Goal: Information Seeking & Learning: Learn about a topic

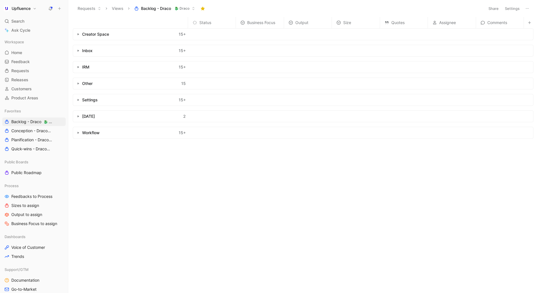
click at [223, 181] on div "Status Business Focus Output Size Quotes Assignee Comments Creator Space 15 + I…" at bounding box center [305, 154] width 465 height 274
click at [206, 201] on div "Status Business Focus Output Size Quotes Assignee Comments Creator Space 15 + I…" at bounding box center [305, 154] width 465 height 274
click at [153, 165] on div "Status Business Focus Output Size Quotes Assignee Comments Creator Space 15 + I…" at bounding box center [305, 154] width 465 height 274
click at [26, 132] on span "Conception - Draco 🐉 Draco" at bounding box center [31, 131] width 40 height 6
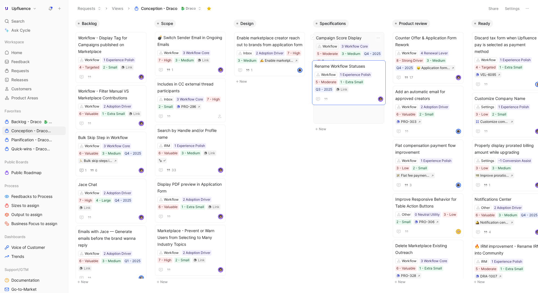
scroll to position [0, 20]
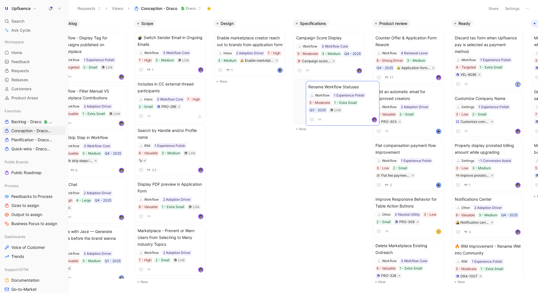
drag, startPoint x: 179, startPoint y: 185, endPoint x: 330, endPoint y: 88, distance: 179.6
click at [320, 82] on span "Rename Workflow Statuses" at bounding box center [329, 85] width 66 height 7
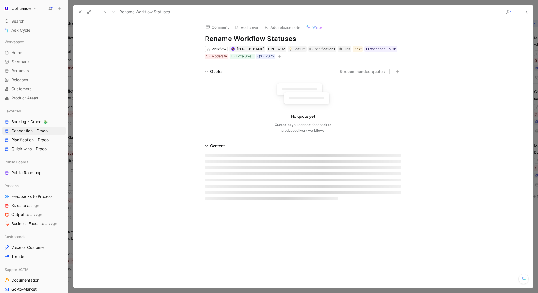
click at [247, 34] on div "Comment Add cover Add release note Write Rename Workflow Statuses Workflow Will…" at bounding box center [302, 39] width 217 height 40
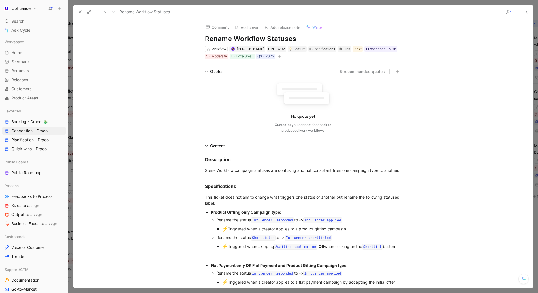
click at [234, 37] on h1 "Rename Workflow Statuses" at bounding box center [303, 38] width 196 height 9
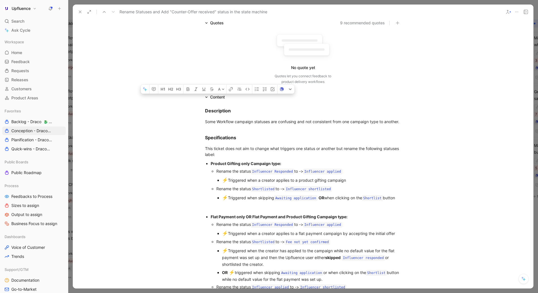
click at [232, 202] on div "⚡ Triggered when skipping Awaiting application OR when clicking on the Shortlis…" at bounding box center [311, 197] width 179 height 7
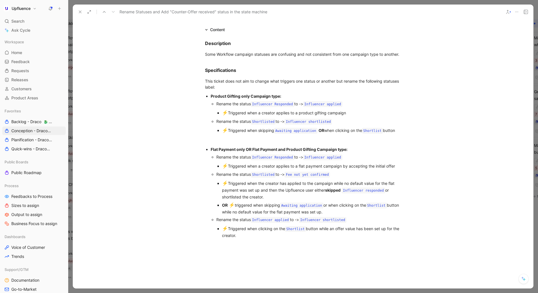
scroll to position [133, 0]
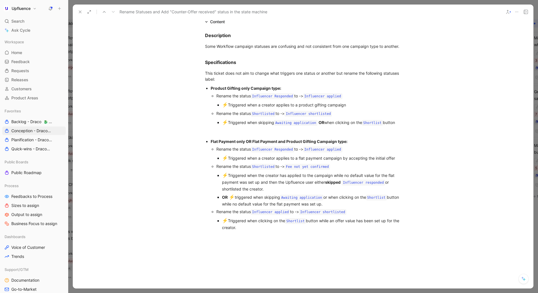
click at [253, 231] on div "⚡ Triggered when clicking on the Shortlist button while an offer value has been…" at bounding box center [311, 223] width 179 height 13
drag, startPoint x: 253, startPoint y: 241, endPoint x: 203, endPoint y: 37, distance: 209.8
click at [203, 37] on div "Description Some Workflow campaign statuses are confusing and not consistent fr…" at bounding box center [303, 130] width 460 height 211
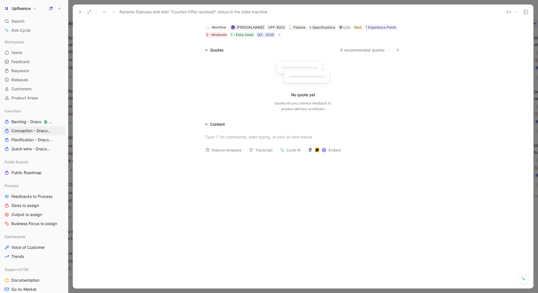
scroll to position [0, 0]
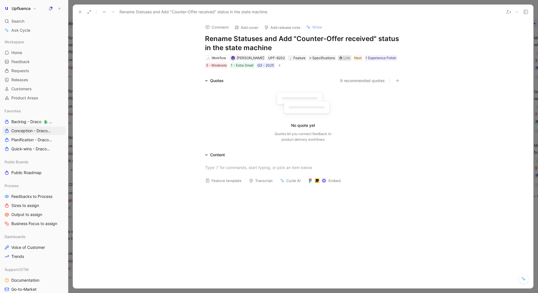
click at [344, 56] on div "Link" at bounding box center [347, 58] width 7 height 6
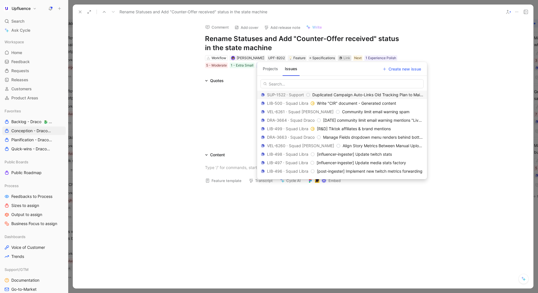
click at [272, 75] on div "Projects Issues" at bounding box center [280, 69] width 39 height 11
click at [272, 69] on button "Projects" at bounding box center [271, 68] width 20 height 9
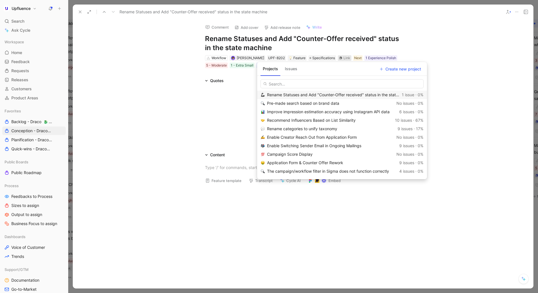
click at [283, 93] on span "Rename Statuses and Add "Counter-Offer received" status in the state machine" at bounding box center [341, 94] width 148 height 5
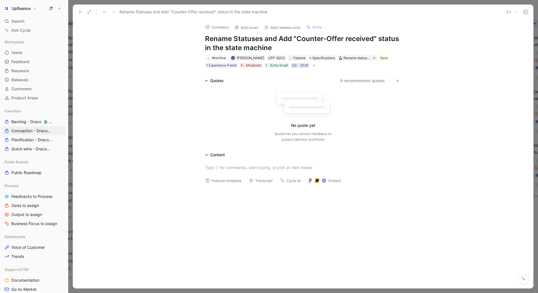
click at [81, 10] on icon at bounding box center [80, 12] width 5 height 5
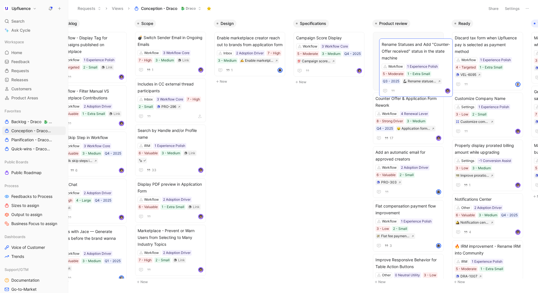
drag, startPoint x: 310, startPoint y: 92, endPoint x: 395, endPoint y: 52, distance: 94.6
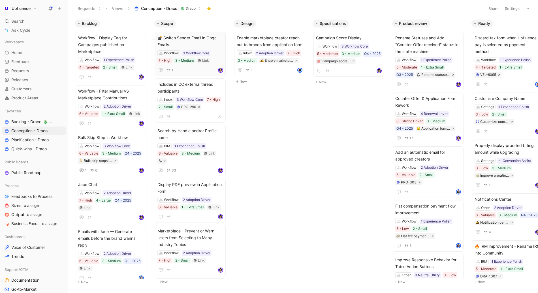
click at [192, 37] on span "💣 Switch Sender Email in Ongoing Emails" at bounding box center [190, 42] width 66 height 14
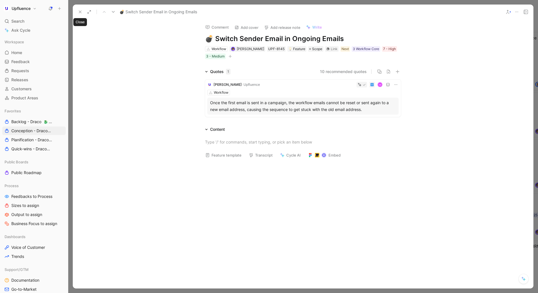
click at [79, 12] on icon at bounding box center [80, 12] width 5 height 5
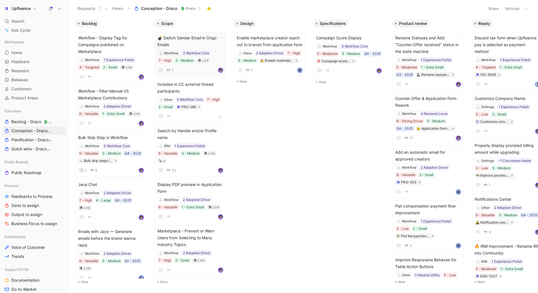
click at [196, 38] on span "💣 Switch Sender Email in Ongoing Emails" at bounding box center [190, 42] width 66 height 14
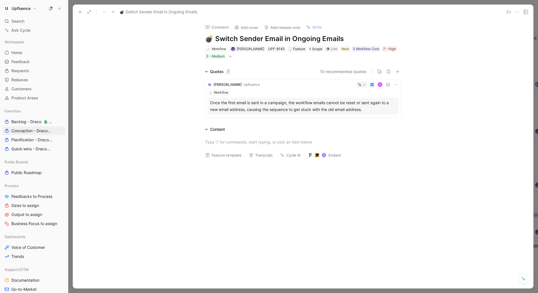
click at [270, 105] on div "Once the first email is sent in a campaign, the workflow emails cannot be reset…" at bounding box center [303, 106] width 186 height 14
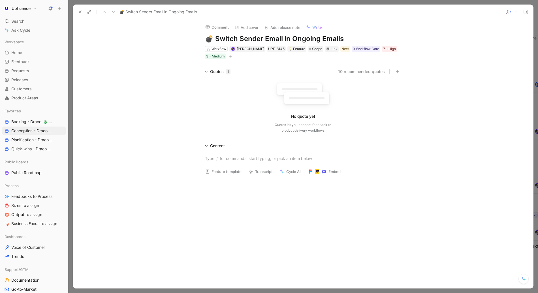
click at [220, 74] on div "Quotes 1" at bounding box center [220, 71] width 20 height 7
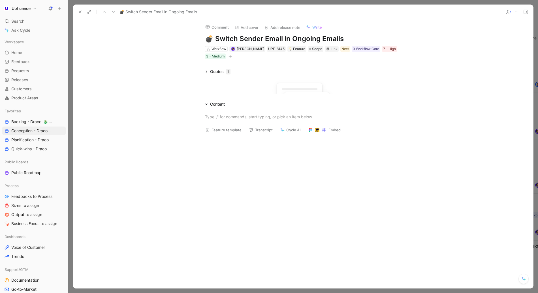
click at [220, 74] on div "Quotes 1" at bounding box center [220, 71] width 20 height 7
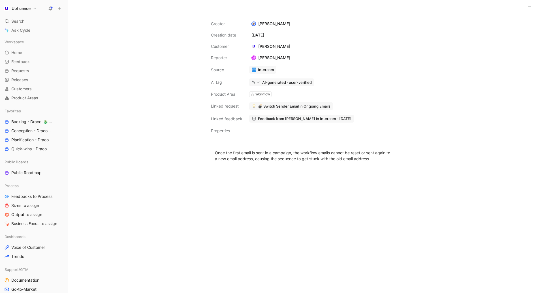
click at [273, 106] on span "💣 Switch Sender Email in Ongoing Emails" at bounding box center [294, 106] width 72 height 5
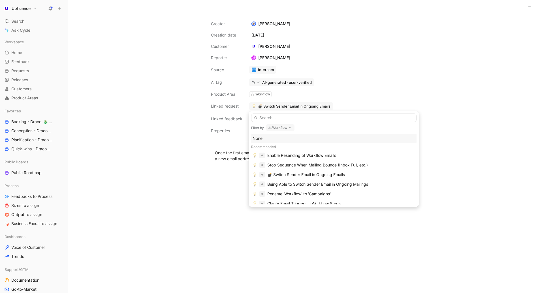
click at [283, 126] on button "Workflow" at bounding box center [280, 127] width 28 height 7
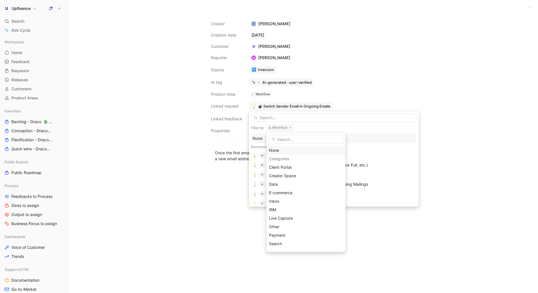
click at [274, 150] on div "None" at bounding box center [306, 150] width 74 height 7
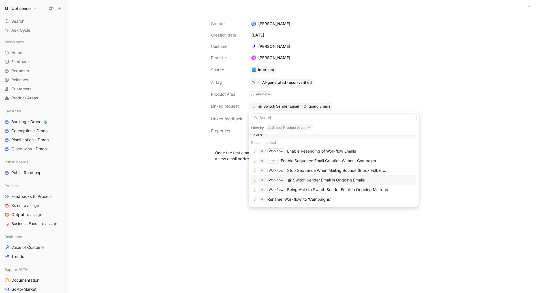
scroll to position [5, 0]
click at [306, 187] on div "Being Able to Switch Sender Email in Ongoing Mailings" at bounding box center [337, 189] width 101 height 7
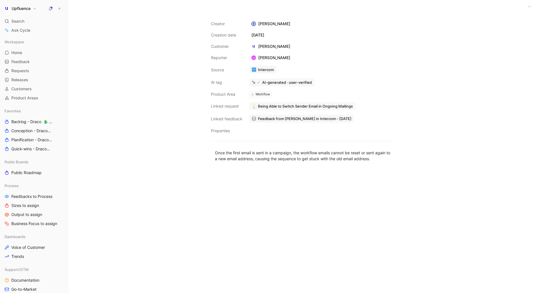
click at [341, 103] on button "Being Able to Switch Sender Email in Ongoing Mailings" at bounding box center [302, 106] width 106 height 8
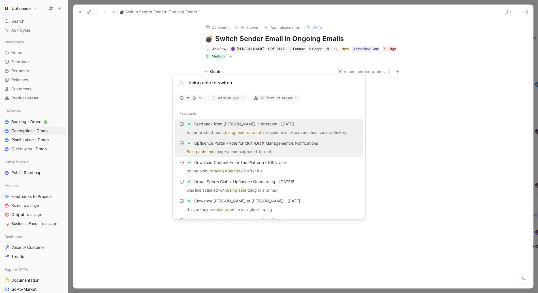
scroll to position [182, 0]
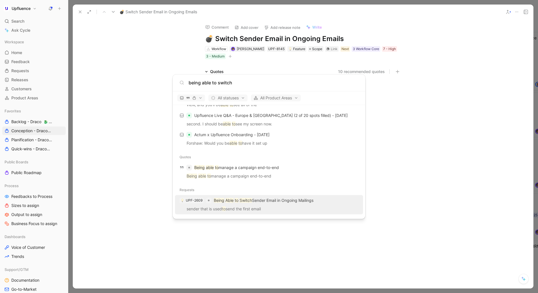
type input "being able to switch"
click at [291, 204] on p "Being Able to Switch Sender Email in Ongoing Mailings" at bounding box center [264, 200] width 100 height 7
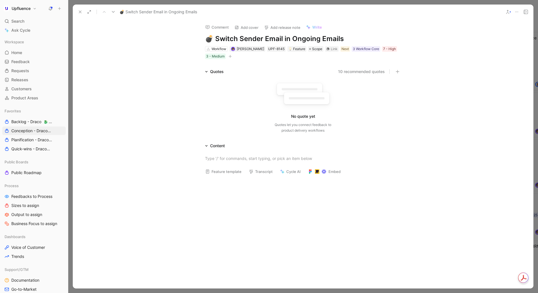
click at [228, 37] on h1 "💣 Switch Sender Email in Ongoing Emails" at bounding box center [303, 38] width 196 height 9
click at [223, 37] on h1 "💣 Switch Sender Email in Ongoing Emails" at bounding box center [303, 38] width 196 height 9
drag, startPoint x: 214, startPoint y: 36, endPoint x: 362, endPoint y: 36, distance: 147.8
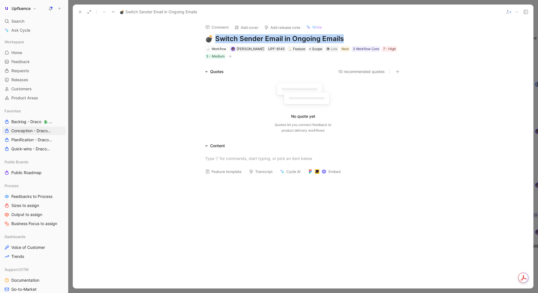
click at [362, 36] on h1 "💣 Switch Sender Email in Ongoing Emails" at bounding box center [303, 38] width 196 height 9
click at [249, 39] on h1 "💣 Trigger "G[PERSON_NAME] mailings to" at bounding box center [303, 38] width 196 height 9
click at [305, 39] on h1 "💣 Trigger "regular" mailings to" at bounding box center [303, 38] width 196 height 9
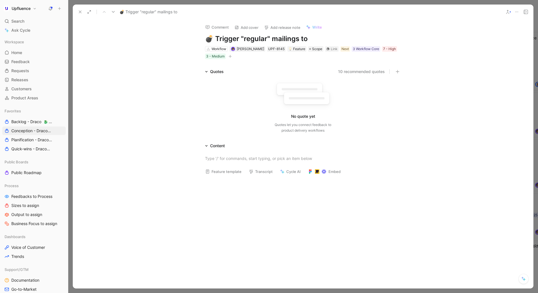
click at [300, 39] on h1 "💣 Trigger "regular" mailings to" at bounding box center [303, 38] width 196 height 9
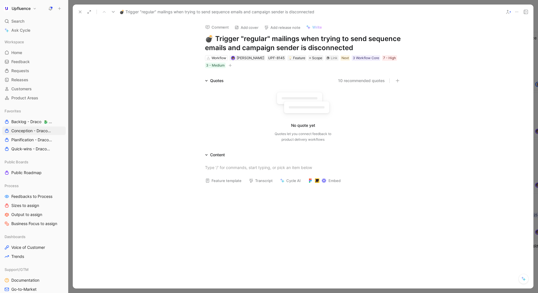
click at [266, 40] on h1 "💣 Trigger "regular" mailings when trying to send sequence emails and campaign s…" at bounding box center [303, 43] width 196 height 18
copy h1 "💣 Trigger "regular" mailings when trying to send sequence emails and campaign s…"
click at [140, 78] on div "Quotes 10 recommended quotes No quote yet Quotes let you connect feedback to pr…" at bounding box center [303, 110] width 460 height 67
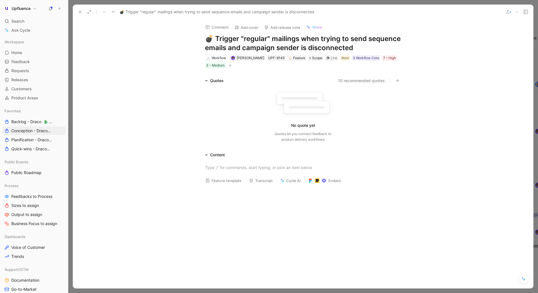
drag, startPoint x: 358, startPoint y: 48, endPoint x: 214, endPoint y: 39, distance: 144.7
click at [214, 39] on h1 "💣 Trigger "regular" mailings when trying to send sequence emails and campaign s…" at bounding box center [303, 43] width 196 height 18
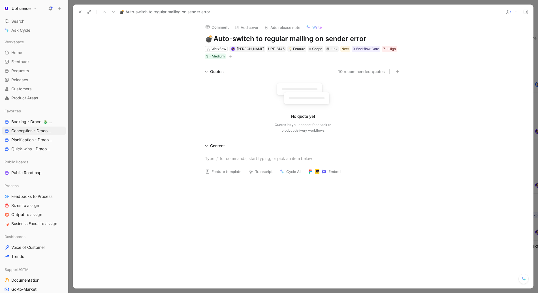
click at [349, 38] on h1 "💣 Auto-switch to regular mailing on sender error" at bounding box center [303, 38] width 196 height 9
click at [325, 37] on h1 "💣 Auto-switch to regular mailing on sender error" at bounding box center [303, 38] width 196 height 9
click at [426, 120] on div "Quotes 10 recommended quotes No quote yet Quotes let you connect feedback to pr…" at bounding box center [303, 101] width 460 height 67
click at [78, 15] on button at bounding box center [80, 12] width 8 height 8
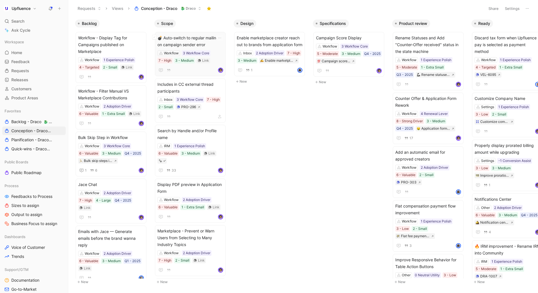
click at [182, 42] on span "💣 Auto-switch to regular mailing on campaign sender error" at bounding box center [190, 42] width 66 height 14
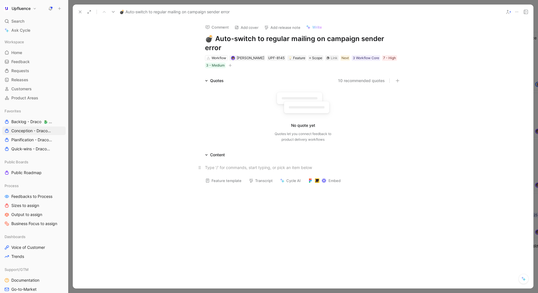
click at [239, 163] on p at bounding box center [302, 167] width 217 height 9
click at [217, 165] on div "Description" at bounding box center [303, 168] width 196 height 6
click at [216, 174] on div at bounding box center [303, 177] width 196 height 6
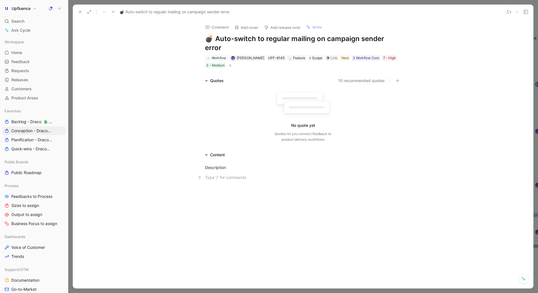
click at [233, 174] on div at bounding box center [303, 177] width 196 height 6
click at [213, 174] on div at bounding box center [303, 177] width 196 height 6
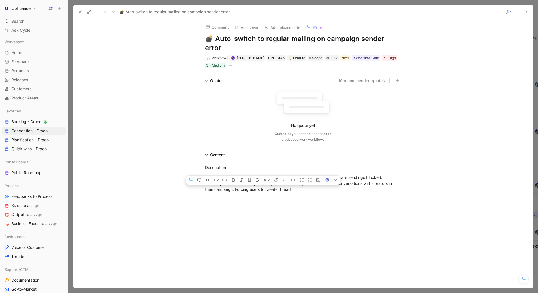
drag, startPoint x: 295, startPoint y: 178, endPoint x: 236, endPoint y: 180, distance: 58.6
click at [236, 180] on div "When a campaign email sender is disconnected it makes all sequence emails sendi…" at bounding box center [303, 183] width 196 height 18
click at [215, 206] on div at bounding box center [303, 209] width 196 height 6
click at [206, 206] on div "When clicking on any button" at bounding box center [303, 209] width 196 height 6
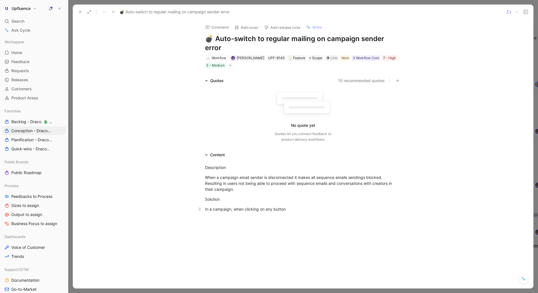
click at [303, 206] on div "In a campaign, when clicking on any button" at bounding box center [303, 209] width 196 height 6
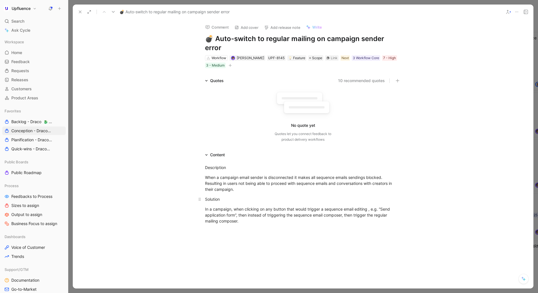
click at [210, 196] on div "Solution" at bounding box center [303, 199] width 196 height 6
click at [212, 165] on div "Description" at bounding box center [303, 168] width 196 height 6
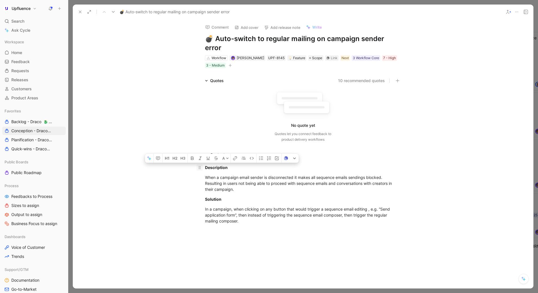
drag, startPoint x: 240, startPoint y: 211, endPoint x: 202, endPoint y: 158, distance: 65.0
click at [202, 158] on div "Description When a campaign email sender is disconnected it makes all sequence …" at bounding box center [303, 194] width 460 height 72
copy div "Description When a campaign email sender is disconnected it makes all sequence …"
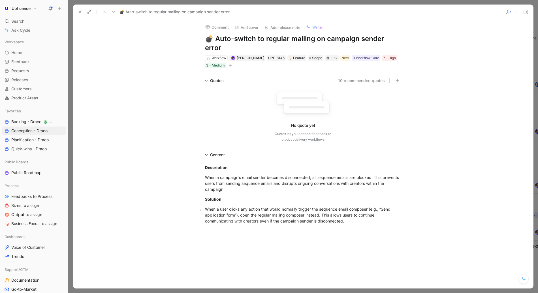
click at [320, 206] on div "When a user clicks any action that would normally trigger the sequence email co…" at bounding box center [303, 215] width 196 height 18
click at [319, 239] on div at bounding box center [303, 274] width 460 height 88
click at [80, 10] on icon at bounding box center [80, 12] width 5 height 5
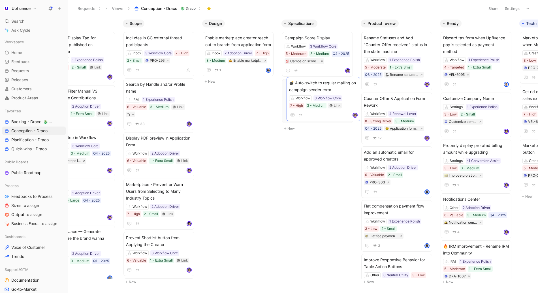
scroll to position [0, 35]
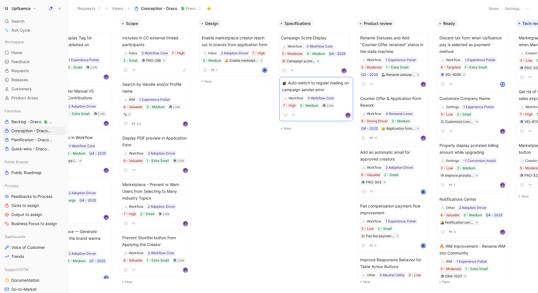
drag, startPoint x: 171, startPoint y: 42, endPoint x: 296, endPoint y: 88, distance: 132.5
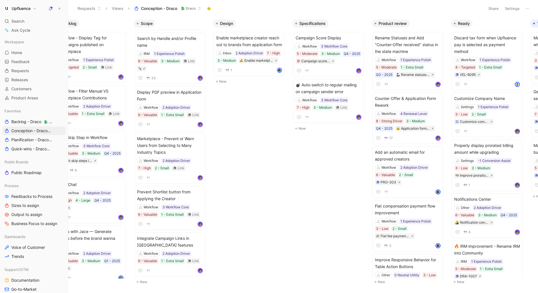
scroll to position [0, 0]
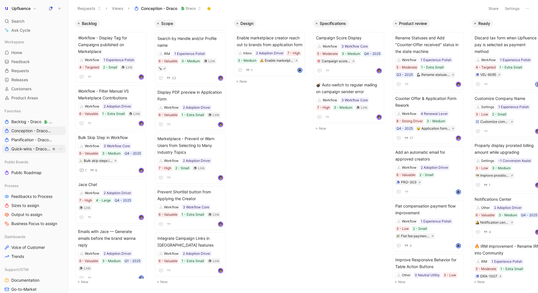
click at [17, 150] on span "Quick-wins - Draco 🐉 Draco" at bounding box center [31, 149] width 40 height 6
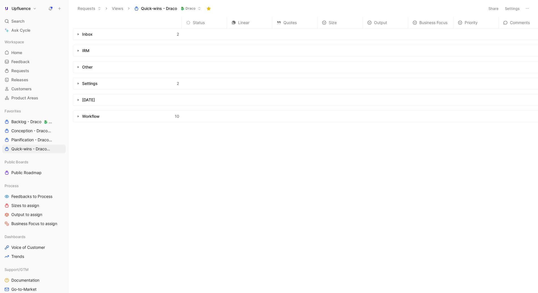
click at [75, 115] on button "button" at bounding box center [78, 117] width 6 height 6
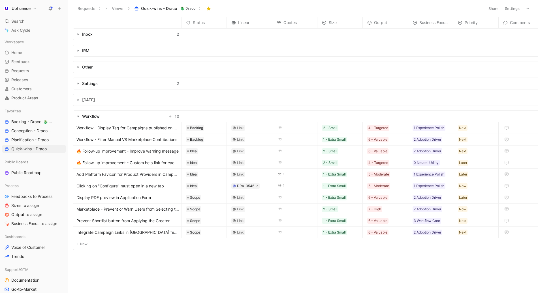
click at [185, 119] on td at bounding box center [368, 116] width 372 height 12
click at [228, 9] on div "Requests Views Quick-wins - Draco 🐉 Draco" at bounding box center [278, 9] width 408 height 10
click at [252, 3] on header "Requests Views Quick-wins - Draco 🐉 Draco Share Settings" at bounding box center [303, 8] width 470 height 17
click at [102, 259] on div "Status Linear Quotes Size Output Business Focus Priority Comments Inbox 2 IRM O…" at bounding box center [305, 154] width 465 height 274
click at [30, 142] on span "Planification - Draco 🐉 Draco" at bounding box center [31, 140] width 40 height 6
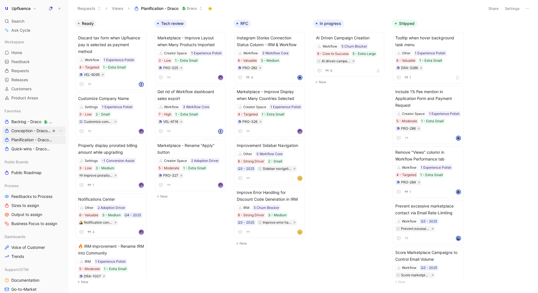
click at [25, 132] on span "Conception - Draco 🐉 Draco" at bounding box center [31, 131] width 40 height 6
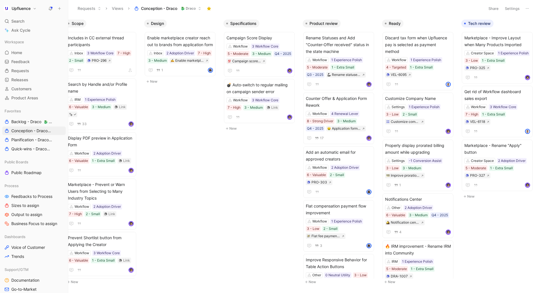
scroll to position [0, 94]
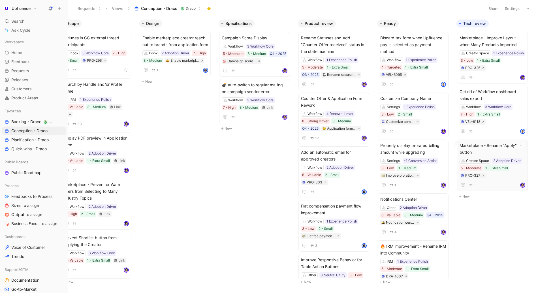
click at [480, 143] on span "Marketplace - Rename "Apply" button" at bounding box center [493, 149] width 66 height 14
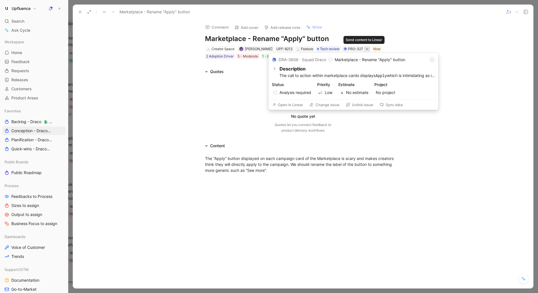
click at [365, 50] on icon at bounding box center [367, 49] width 5 height 5
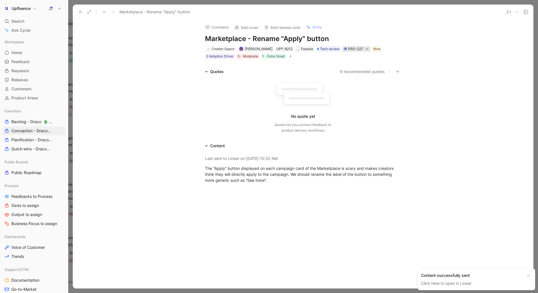
click at [353, 48] on div "PRO-327" at bounding box center [355, 49] width 15 height 6
click at [79, 13] on use at bounding box center [80, 12] width 2 height 2
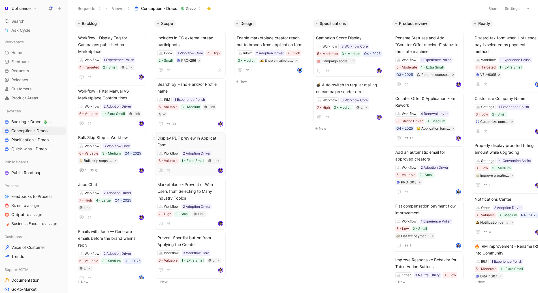
click at [194, 139] on span "Display PDF preview in Application Form" at bounding box center [190, 142] width 66 height 14
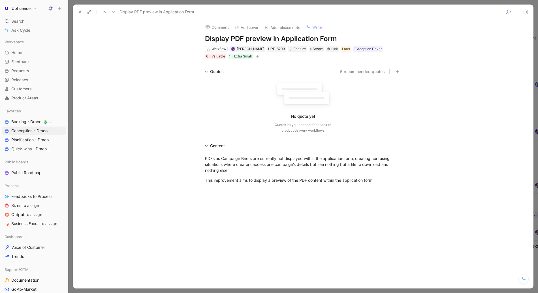
click at [80, 11] on icon at bounding box center [80, 12] width 5 height 5
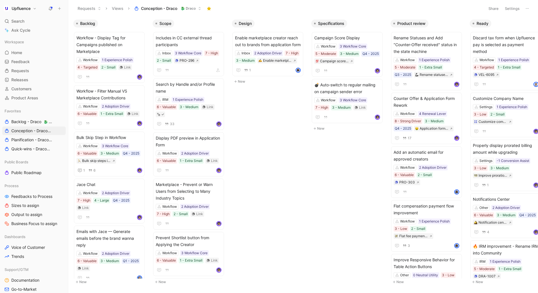
scroll to position [0, 2]
click at [211, 193] on span "Marketplace - Prevent or Warn Users from Selecting to Many Industry Topics" at bounding box center [188, 191] width 66 height 20
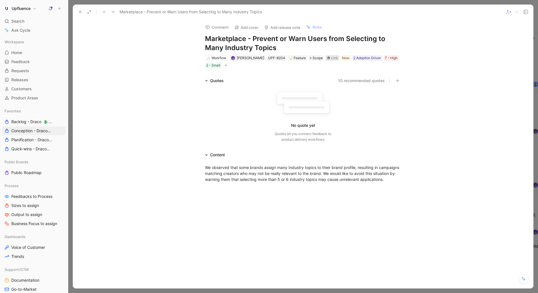
click at [331, 58] on div "Link" at bounding box center [334, 58] width 7 height 6
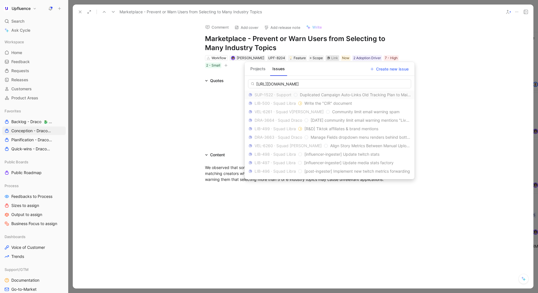
drag, startPoint x: 321, startPoint y: 84, endPoint x: 257, endPoint y: 85, distance: 64.9
click at [257, 85] on input "[URL][DOMAIN_NAME]" at bounding box center [329, 83] width 163 height 9
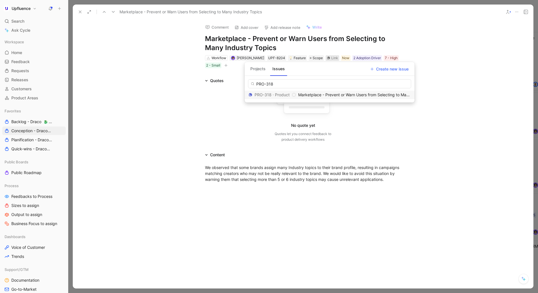
click at [296, 84] on input "PRO-318" at bounding box center [329, 83] width 163 height 9
type input "PRO-318"
click at [342, 94] on span "Marketplace - Prevent or Warn Users from Selecting to Many Industry Topics" at bounding box center [369, 94] width 142 height 5
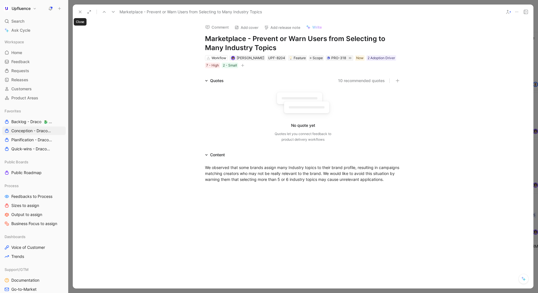
click at [80, 12] on use at bounding box center [80, 12] width 2 height 2
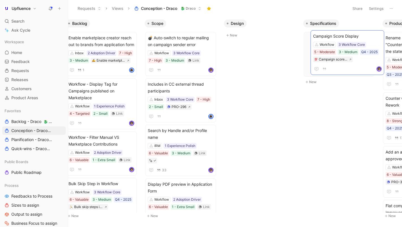
scroll to position [0, 11]
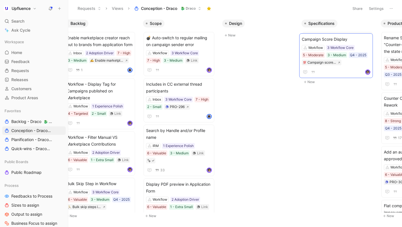
drag, startPoint x: 180, startPoint y: 86, endPoint x: 322, endPoint y: 41, distance: 149.6
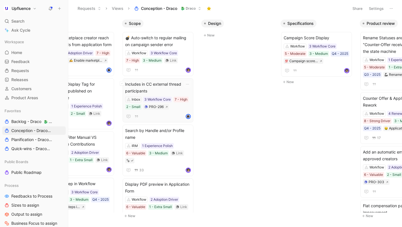
scroll to position [0, 0]
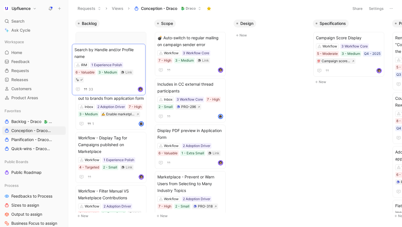
drag, startPoint x: 194, startPoint y: 131, endPoint x: 111, endPoint y: 50, distance: 115.9
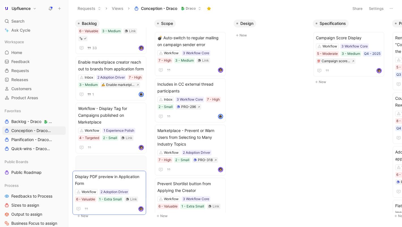
scroll to position [32, 0]
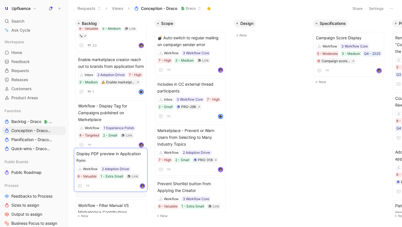
drag, startPoint x: 184, startPoint y: 140, endPoint x: 103, endPoint y: 163, distance: 84.3
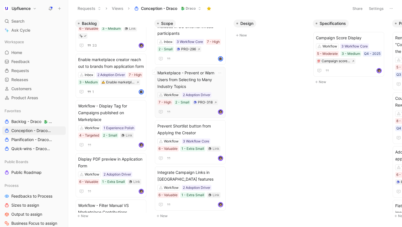
scroll to position [0, 0]
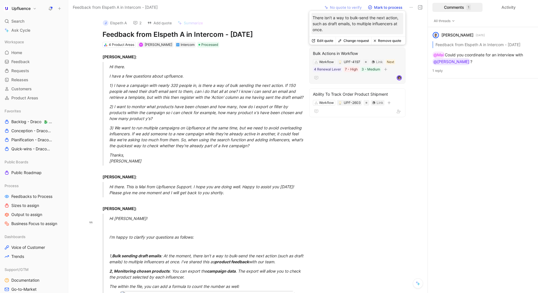
click at [350, 54] on div "Bulk Actions in Workflow" at bounding box center [357, 53] width 89 height 7
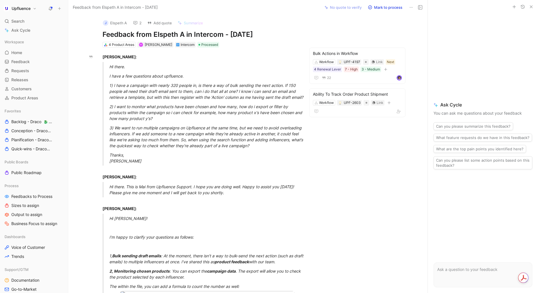
click at [421, 7] on icon at bounding box center [420, 7] width 5 height 5
